Goal: Task Accomplishment & Management: Use online tool/utility

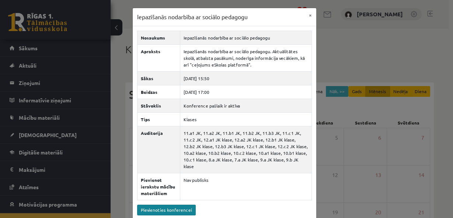
click at [171, 204] on link "Pievienoties konferencei" at bounding box center [166, 209] width 59 height 11
click at [309, 14] on button "×" at bounding box center [311, 15] width 12 height 14
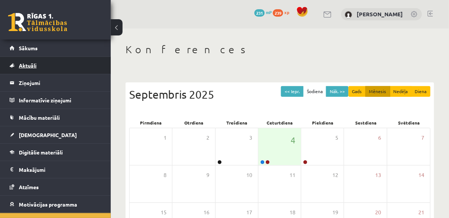
click at [39, 65] on link "Aktuāli" at bounding box center [56, 65] width 92 height 17
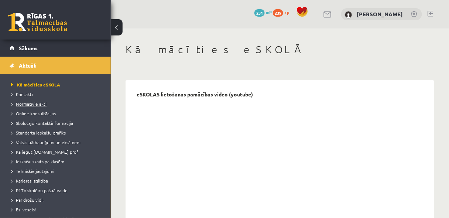
click at [35, 104] on span "Normatīvie akti" at bounding box center [28, 104] width 35 height 6
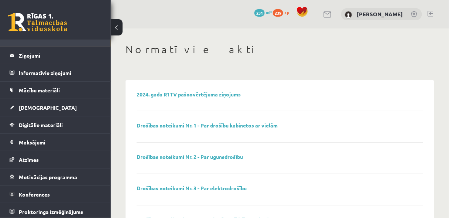
scroll to position [193, 0]
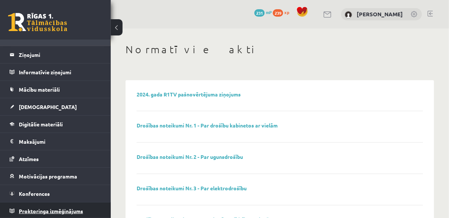
click at [62, 207] on span "Proktoringa izmēģinājums" at bounding box center [51, 210] width 64 height 7
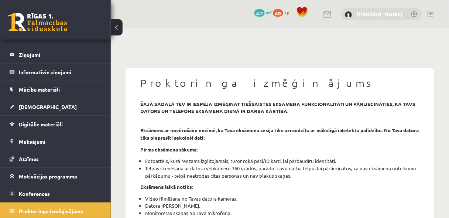
click at [377, 12] on link "[PERSON_NAME]" at bounding box center [380, 13] width 46 height 7
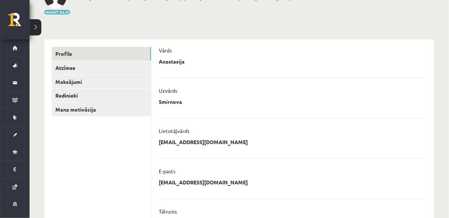
scroll to position [59, 0]
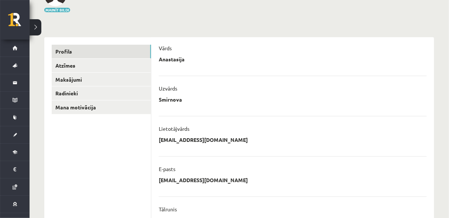
click at [32, 27] on button at bounding box center [36, 27] width 12 height 16
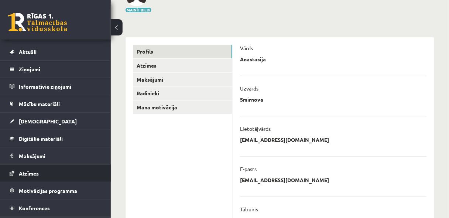
scroll to position [28, 0]
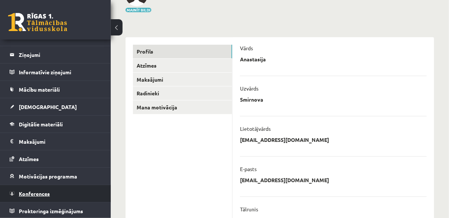
click at [50, 194] on link "Konferences" at bounding box center [56, 193] width 92 height 17
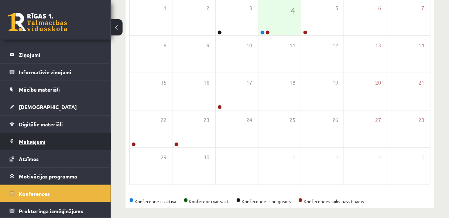
scroll to position [134, 0]
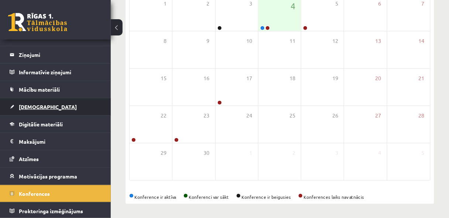
click at [38, 106] on span "[DEMOGRAPHIC_DATA]" at bounding box center [48, 106] width 58 height 7
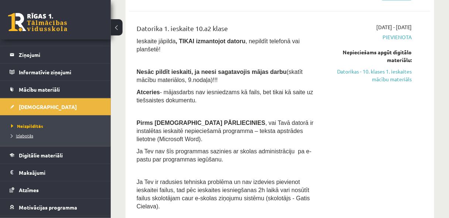
click at [24, 135] on span "Izlabotās" at bounding box center [22, 135] width 22 height 6
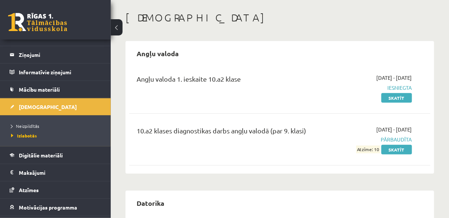
scroll to position [16, 0]
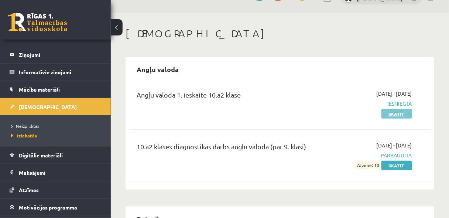
click at [391, 112] on link "Skatīt" at bounding box center [396, 114] width 31 height 10
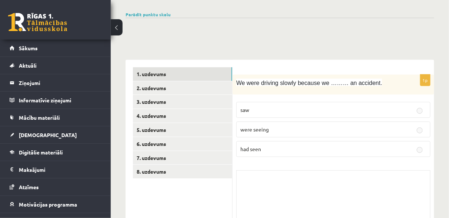
scroll to position [59, 0]
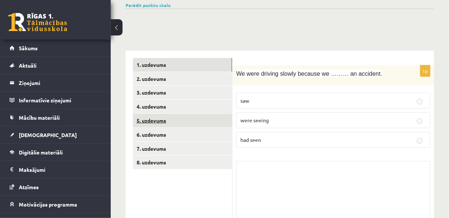
click at [149, 119] on link "5. uzdevums" at bounding box center [182, 121] width 99 height 14
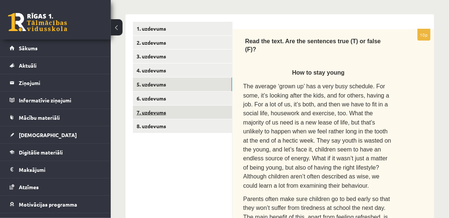
scroll to position [98, 0]
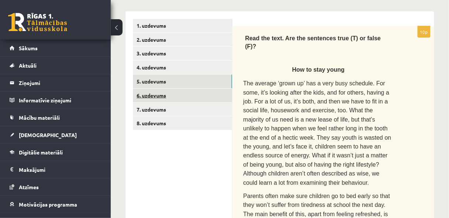
click at [155, 97] on link "6. uzdevums" at bounding box center [182, 96] width 99 height 14
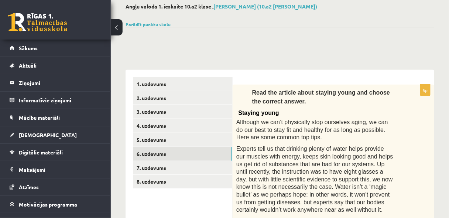
scroll to position [39, 0]
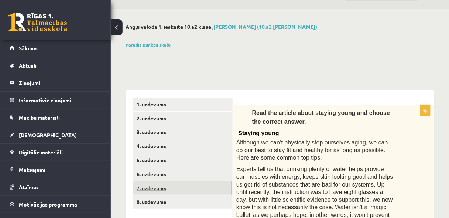
click at [156, 186] on link "7. uzdevums" at bounding box center [182, 188] width 99 height 14
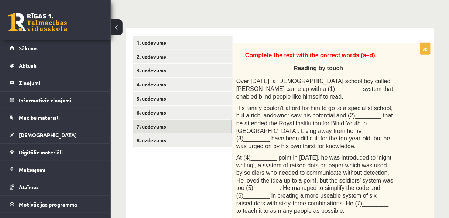
scroll to position [79, 0]
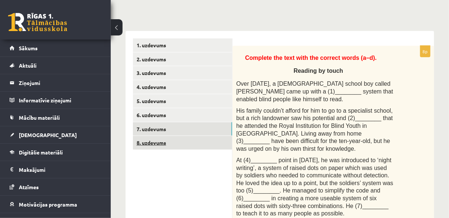
click at [166, 143] on link "8. uzdevums" at bounding box center [182, 143] width 99 height 14
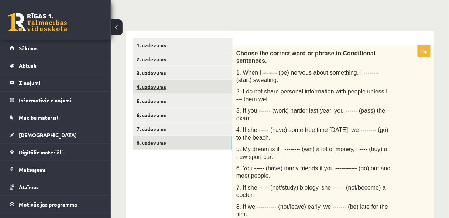
click at [158, 90] on link "4. uzdevums" at bounding box center [182, 87] width 99 height 14
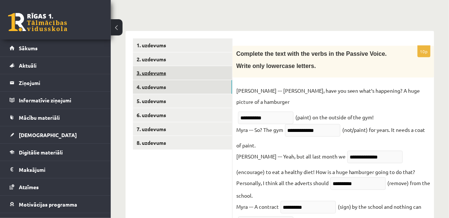
click at [153, 75] on link "3. uzdevums" at bounding box center [182, 73] width 99 height 14
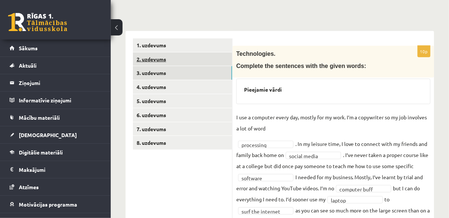
click at [157, 63] on link "2. uzdevums" at bounding box center [182, 59] width 99 height 14
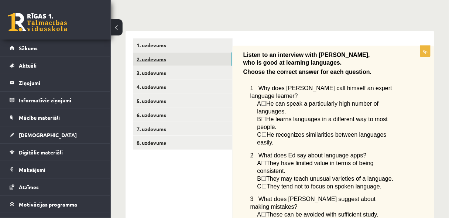
click at [157, 55] on link "2. uzdevums" at bounding box center [182, 59] width 99 height 14
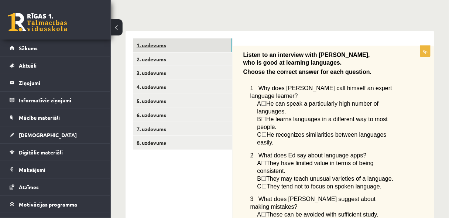
click at [157, 48] on link "1. uzdevums" at bounding box center [182, 45] width 99 height 14
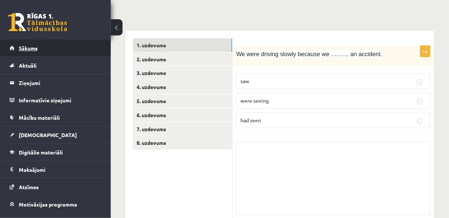
click at [28, 44] on link "Sākums" at bounding box center [56, 47] width 92 height 17
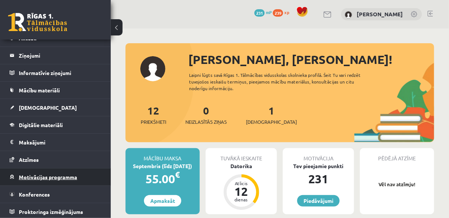
scroll to position [28, 0]
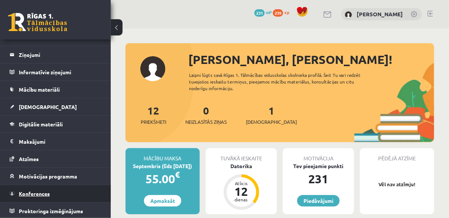
click at [45, 190] on span "Konferences" at bounding box center [34, 193] width 31 height 7
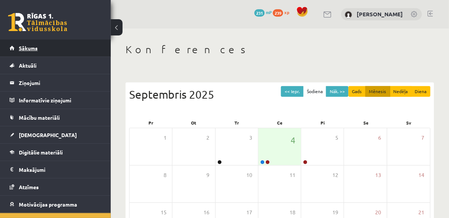
click at [27, 45] on span "Sākums" at bounding box center [28, 48] width 19 height 7
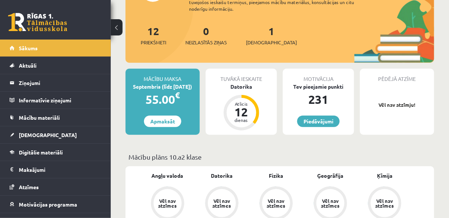
scroll to position [98, 0]
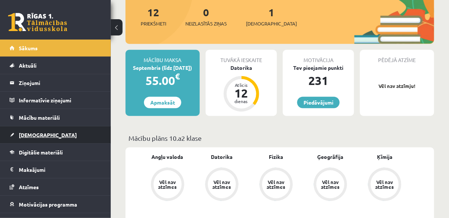
click at [19, 130] on link "[DEMOGRAPHIC_DATA]" at bounding box center [56, 134] width 92 height 17
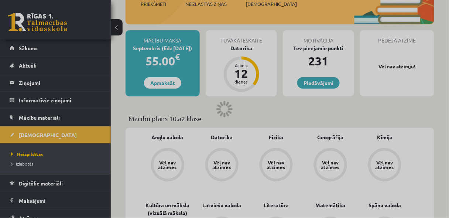
scroll to position [118, 0]
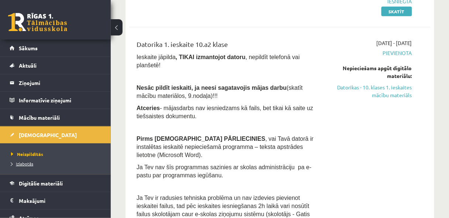
click at [28, 162] on span "Izlabotās" at bounding box center [22, 163] width 22 height 6
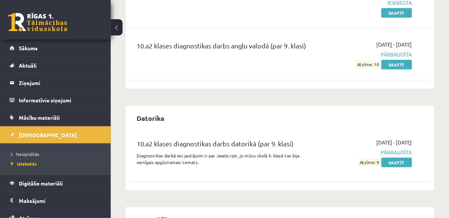
scroll to position [79, 0]
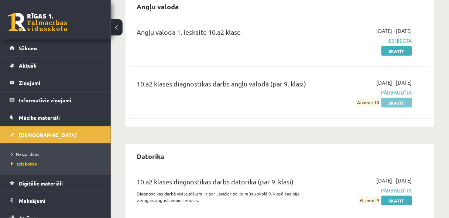
click at [404, 101] on link "Skatīt" at bounding box center [396, 103] width 31 height 10
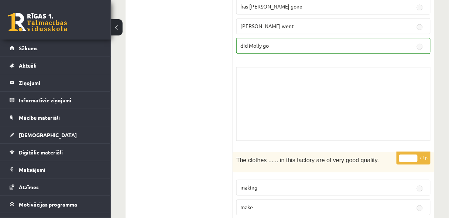
scroll to position [393, 0]
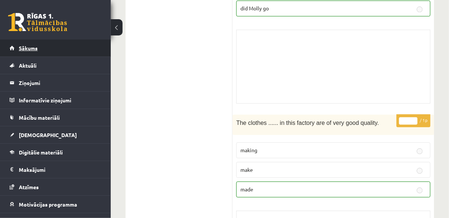
click at [22, 52] on link "Sākums" at bounding box center [56, 47] width 92 height 17
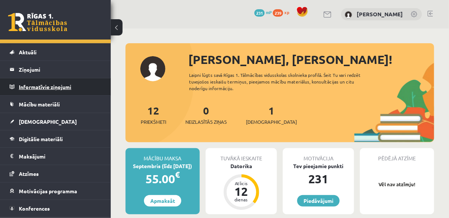
scroll to position [28, 0]
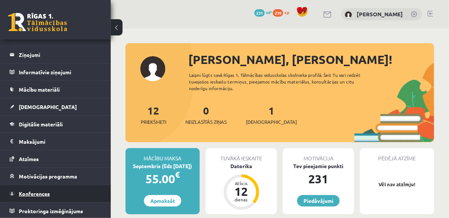
click at [49, 190] on span "Konferences" at bounding box center [34, 193] width 31 height 7
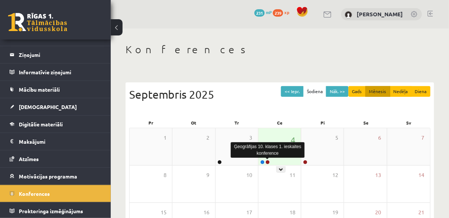
click at [267, 161] on link at bounding box center [267, 162] width 4 height 4
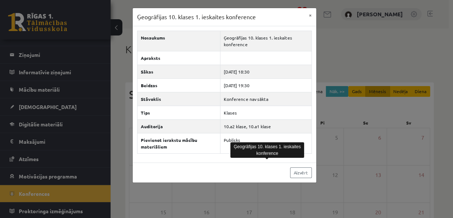
click at [327, 153] on div "Ģeogrāfijas 10. klases 1. ieskaites konference × Nosaukums Ģeogrāfijas 10. klas…" at bounding box center [226, 109] width 453 height 218
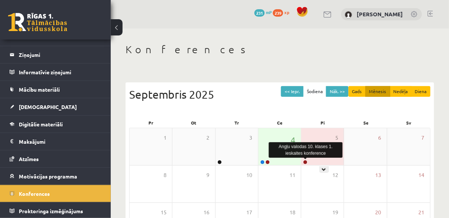
click at [306, 162] on link at bounding box center [305, 162] width 4 height 4
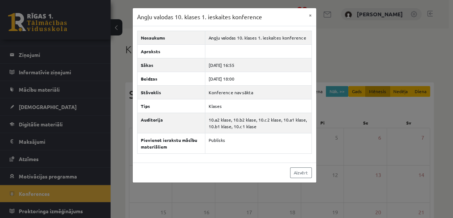
click at [342, 110] on div "Angļu valodas 10. klases 1. ieskaites konference × Nosaukums Angļu valodas 10. …" at bounding box center [226, 109] width 453 height 218
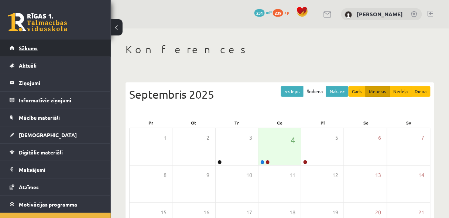
click at [30, 52] on link "Sākums" at bounding box center [56, 47] width 92 height 17
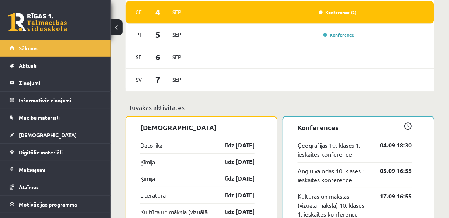
scroll to position [570, 0]
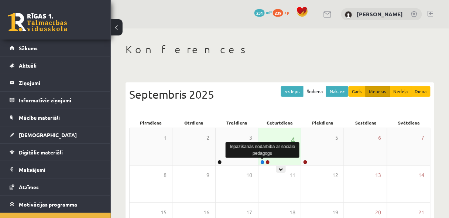
click at [263, 161] on link at bounding box center [262, 162] width 4 height 4
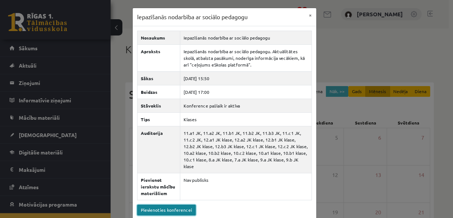
click at [152, 205] on link "Pievienoties konferencei" at bounding box center [166, 209] width 59 height 11
